Goal: Task Accomplishment & Management: Manage account settings

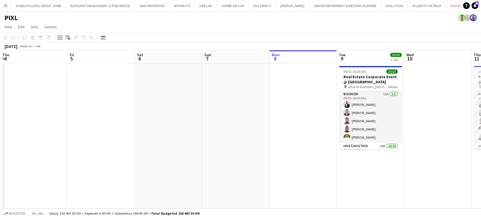
scroll to position [0, 194]
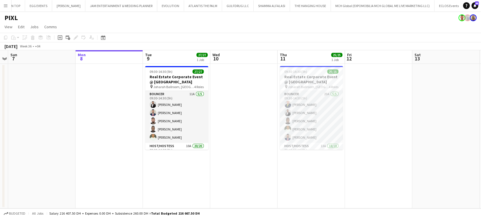
click at [4, 6] on app-icon "Menu" at bounding box center [5, 5] width 5 height 5
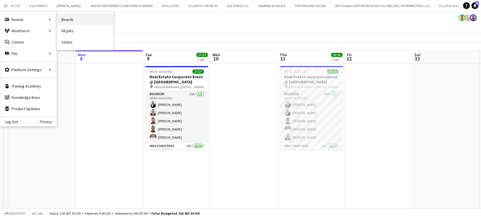
click at [72, 17] on link "Boards" at bounding box center [85, 19] width 56 height 11
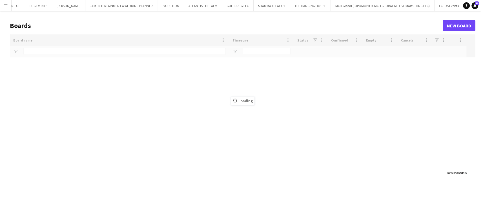
type input "***"
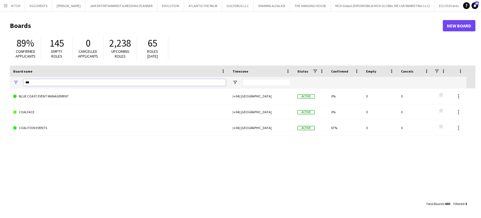
drag, startPoint x: 38, startPoint y: 83, endPoint x: 9, endPoint y: 83, distance: 29.1
click at [9, 83] on main "Boards New Board 89% Confirmed applicants 145 Empty roles 0 Cancelled applicant…" at bounding box center [240, 114] width 481 height 206
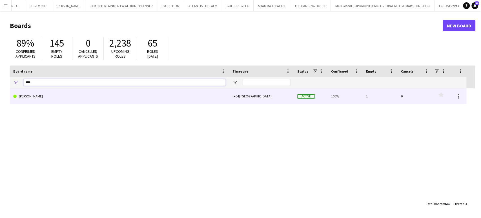
type input "****"
click at [28, 95] on link "[PERSON_NAME]" at bounding box center [119, 96] width 213 height 16
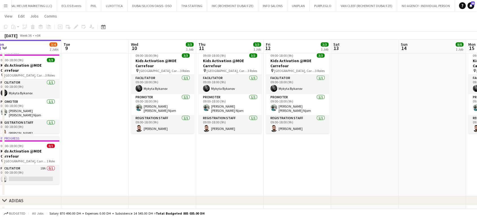
scroll to position [0, 169]
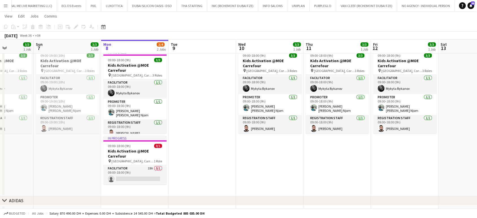
drag, startPoint x: 147, startPoint y: 157, endPoint x: 181, endPoint y: 176, distance: 38.7
click at [181, 176] on app-calendar-viewport "Thu 4 4/4 1 Job Fri 5 4/4 1 Job Sat 6 3/3 1 Job Sun 7 3/3 1 Job Mon 8 3/4 2 Job…" at bounding box center [238, 60] width 477 height 373
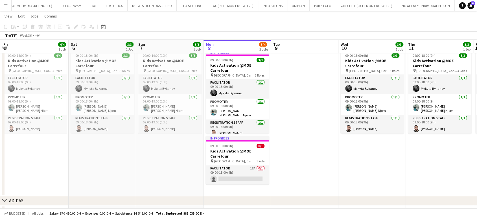
scroll to position [0, 126]
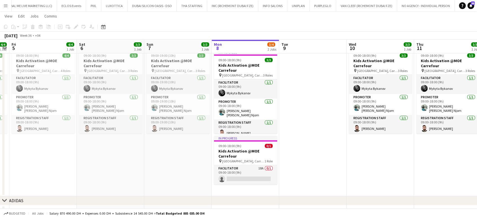
drag, startPoint x: 276, startPoint y: 151, endPoint x: 387, endPoint y: 143, distance: 110.9
click at [387, 143] on app-calendar-viewport "Wed 3 4/4 1 Job Thu 4 4/4 1 Job Fri 5 4/4 1 Job Sat 6 3/3 1 Job Sun 7 3/3 1 Job…" at bounding box center [238, 60] width 477 height 373
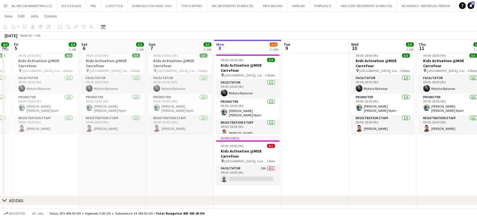
scroll to position [0, 241]
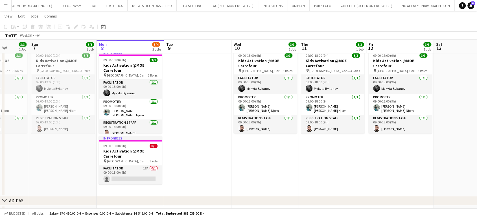
drag, startPoint x: 153, startPoint y: 162, endPoint x: 38, endPoint y: 142, distance: 116.9
click at [38, 142] on app-calendar-viewport "Wed 3 4/4 1 Job Thu 4 4/4 1 Job Fri 5 4/4 1 Job Sat 6 3/3 1 Job Sun 7 3/3 1 Job…" at bounding box center [238, 60] width 477 height 373
click at [190, 127] on app-date-cell at bounding box center [197, 122] width 67 height 148
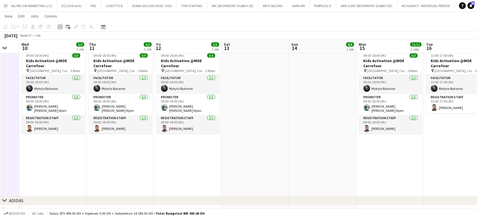
scroll to position [0, 184]
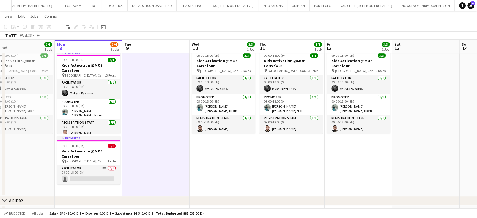
drag, startPoint x: 388, startPoint y: 147, endPoint x: 346, endPoint y: 156, distance: 43.0
click at [346, 156] on app-calendar-viewport "Fri 5 4/4 1 Job Sat 6 3/3 1 Job Sun 7 3/3 1 Job Mon 8 3/4 2 Jobs Tue 9 Wed 10 3…" at bounding box center [238, 60] width 477 height 373
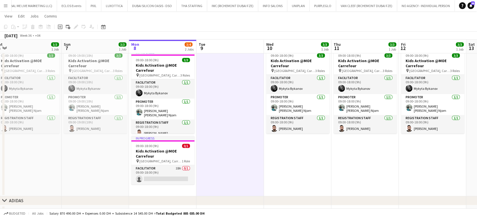
drag, startPoint x: 140, startPoint y: 174, endPoint x: 214, endPoint y: 160, distance: 75.0
click at [214, 160] on app-calendar-viewport "Thu 4 4/4 1 Job Fri 5 4/4 1 Job Sat 6 3/3 1 Job Sun 7 3/3 1 Job Mon 8 3/4 2 Job…" at bounding box center [238, 60] width 477 height 373
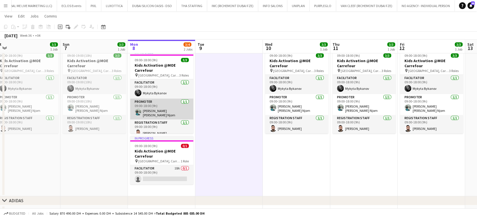
click at [171, 112] on app-card-role "Promoter [DATE] 09:00-18:00 (9h) [PERSON_NAME] [PERSON_NAME] Njom" at bounding box center [161, 108] width 63 height 21
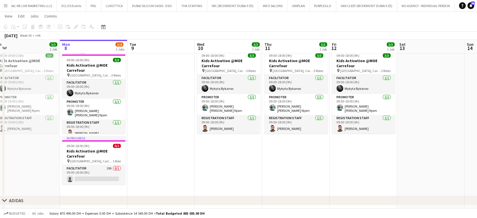
scroll to position [0, 209]
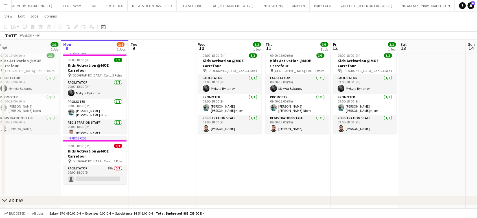
drag, startPoint x: 455, startPoint y: 146, endPoint x: 388, endPoint y: 161, distance: 68.4
click at [388, 161] on app-calendar-viewport "Thu 4 4/4 1 Job Fri 5 4/4 1 Job Sat 6 3/3 1 Job Sun 7 3/3 1 Job Mon 8 3/4 2 Job…" at bounding box center [238, 60] width 477 height 373
click at [82, 174] on app-card-role "Facilitator 18A 0/1 09:00-18:00 (9h) single-neutral-actions" at bounding box center [94, 174] width 63 height 19
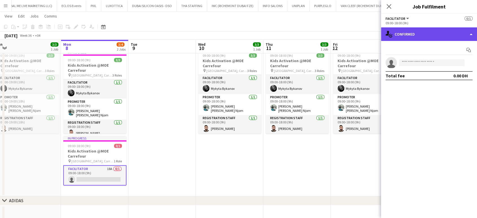
click at [454, 32] on div "single-neutral-actions-check-2 Confirmed" at bounding box center [429, 34] width 96 height 14
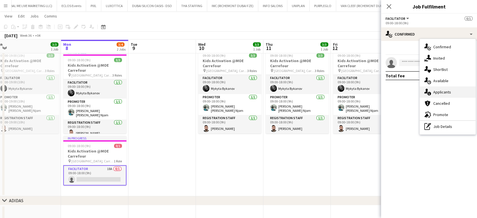
click at [444, 93] on span "Applicants" at bounding box center [442, 91] width 18 height 5
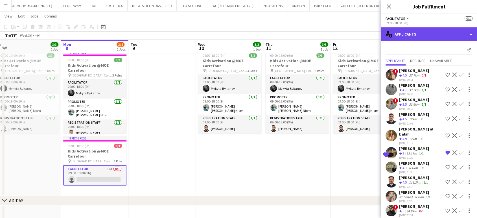
click at [449, 33] on div "single-neutral-actions-information Applicants" at bounding box center [429, 34] width 96 height 14
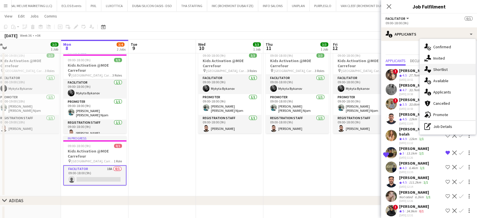
click at [445, 71] on span "Shortlist" at bounding box center [440, 69] width 14 height 5
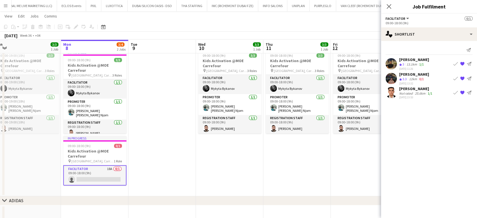
click at [412, 76] on div "[PERSON_NAME]" at bounding box center [414, 74] width 30 height 5
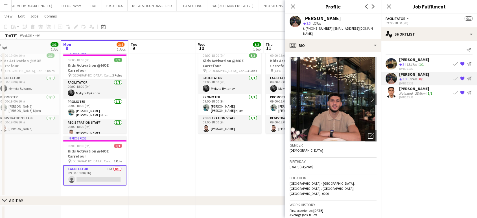
click at [416, 63] on div "13.1km" at bounding box center [411, 64] width 13 height 5
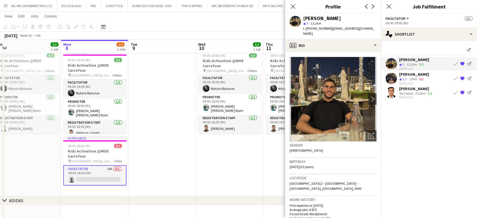
click at [415, 75] on div "[PERSON_NAME]" at bounding box center [414, 74] width 30 height 5
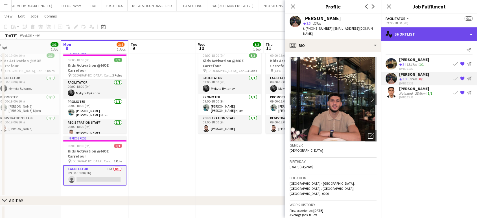
click at [468, 32] on div "single-neutral-actions-heart Shortlist" at bounding box center [429, 34] width 96 height 14
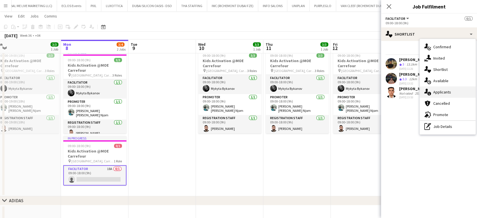
click at [437, 93] on span "Applicants" at bounding box center [442, 91] width 18 height 5
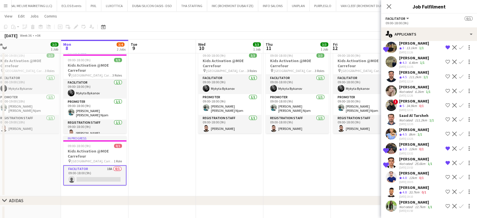
scroll to position [90, 0]
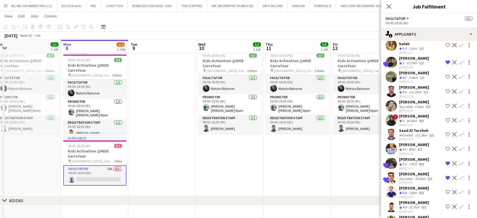
click at [419, 85] on div "[PERSON_NAME]" at bounding box center [414, 87] width 30 height 5
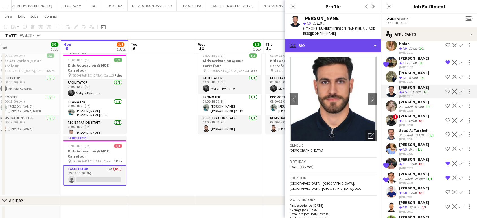
click at [360, 39] on div "profile Bio" at bounding box center [333, 46] width 96 height 14
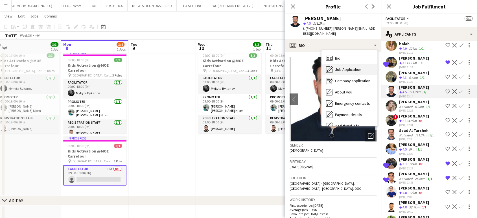
click at [342, 67] on span "Job Application" at bounding box center [348, 69] width 26 height 5
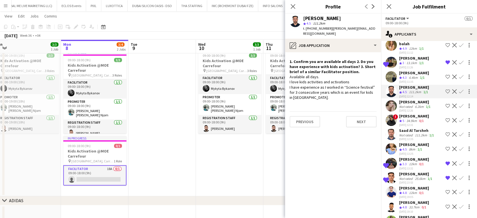
click at [407, 188] on div "[PERSON_NAME]" at bounding box center [414, 187] width 30 height 5
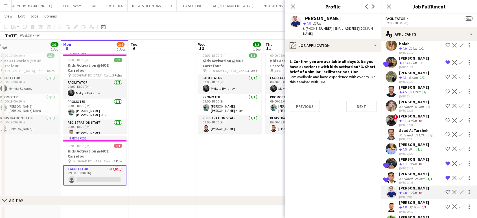
scroll to position [105, 0]
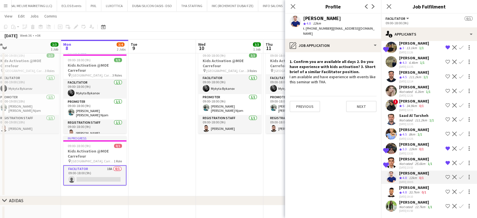
click at [402, 166] on div "[DATE] 23:53" at bounding box center [416, 168] width 34 height 4
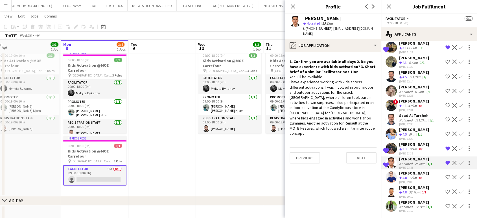
click at [445, 175] on app-icon "Shortlist crew" at bounding box center [447, 177] width 5 height 5
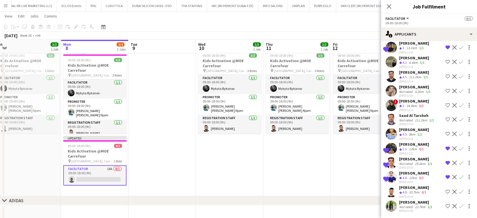
click at [278, 159] on app-date-cell "09:00-18:00 (9h) 3/3 Kids Activation @MOE Carrefour pin [GEOGRAPHIC_DATA], Carr…" at bounding box center [296, 122] width 67 height 148
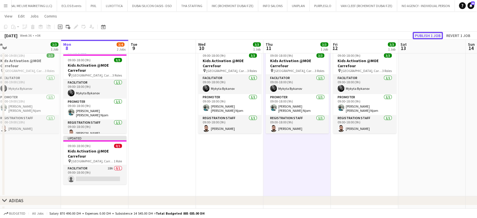
click at [427, 37] on button "Publish 1 job" at bounding box center [427, 35] width 30 height 7
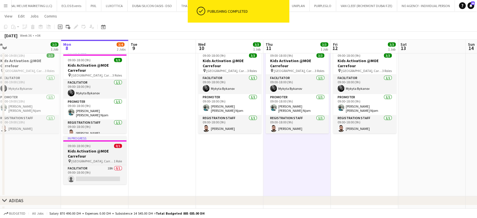
click at [78, 151] on h3 "Kids Activation @MOE Carrefour" at bounding box center [94, 153] width 63 height 10
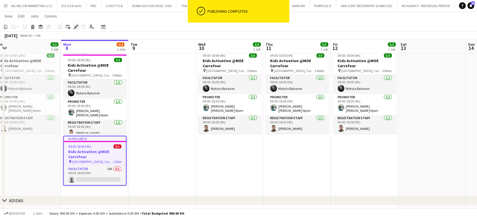
click at [74, 27] on icon "Edit" at bounding box center [76, 27] width 5 height 5
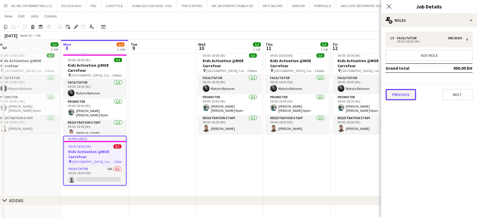
click at [398, 98] on button "Previous" at bounding box center [400, 94] width 30 height 11
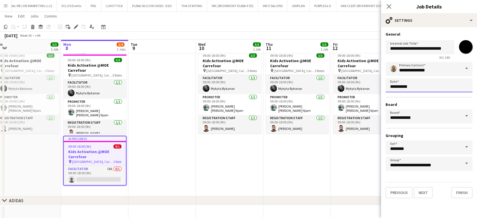
scroll to position [0, 0]
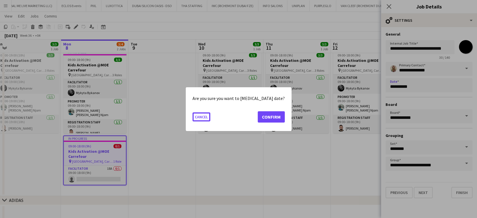
click at [452, 90] on body "Menu Boards Boards Boards All jobs Status Workforce Workforce My Workforce Recr…" at bounding box center [238, 54] width 477 height 405
click at [257, 115] on button "Confirm" at bounding box center [270, 116] width 27 height 11
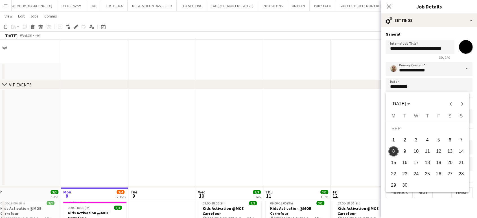
scroll to position [148, 0]
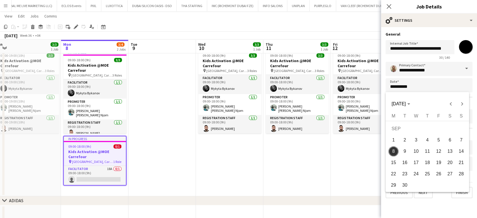
click at [438, 152] on span "12" at bounding box center [438, 151] width 10 height 10
type input "**********"
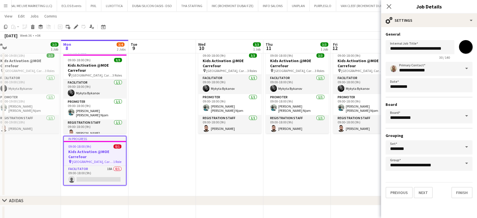
click at [349, 163] on app-date-cell "09:00-18:00 (9h) 3/3 Kids Activation @MOE Carrefour pin [GEOGRAPHIC_DATA], Carr…" at bounding box center [364, 122] width 67 height 148
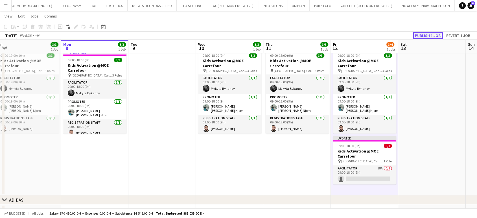
click at [425, 33] on button "Publish 1 job" at bounding box center [427, 35] width 30 height 7
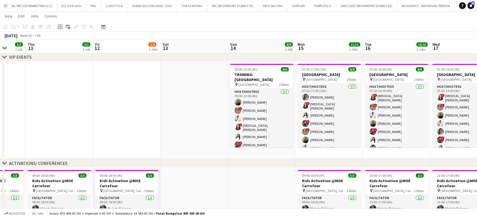
scroll to position [0, 181]
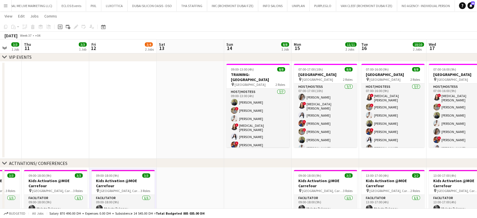
drag, startPoint x: 451, startPoint y: 118, endPoint x: 209, endPoint y: 177, distance: 248.3
click at [209, 177] on app-calendar-viewport "Mon 8 3/3 1 Job Tue 9 Wed 10 3/3 1 Job Thu 11 3/3 1 Job Fri 12 3/4 2 Jobs Sat 1…" at bounding box center [238, 178] width 477 height 368
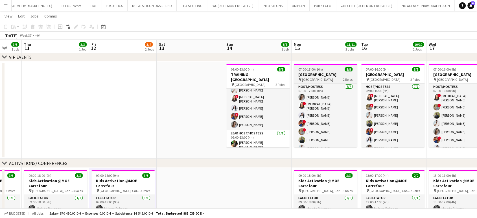
scroll to position [23, 0]
